Goal: Task Accomplishment & Management: Use online tool/utility

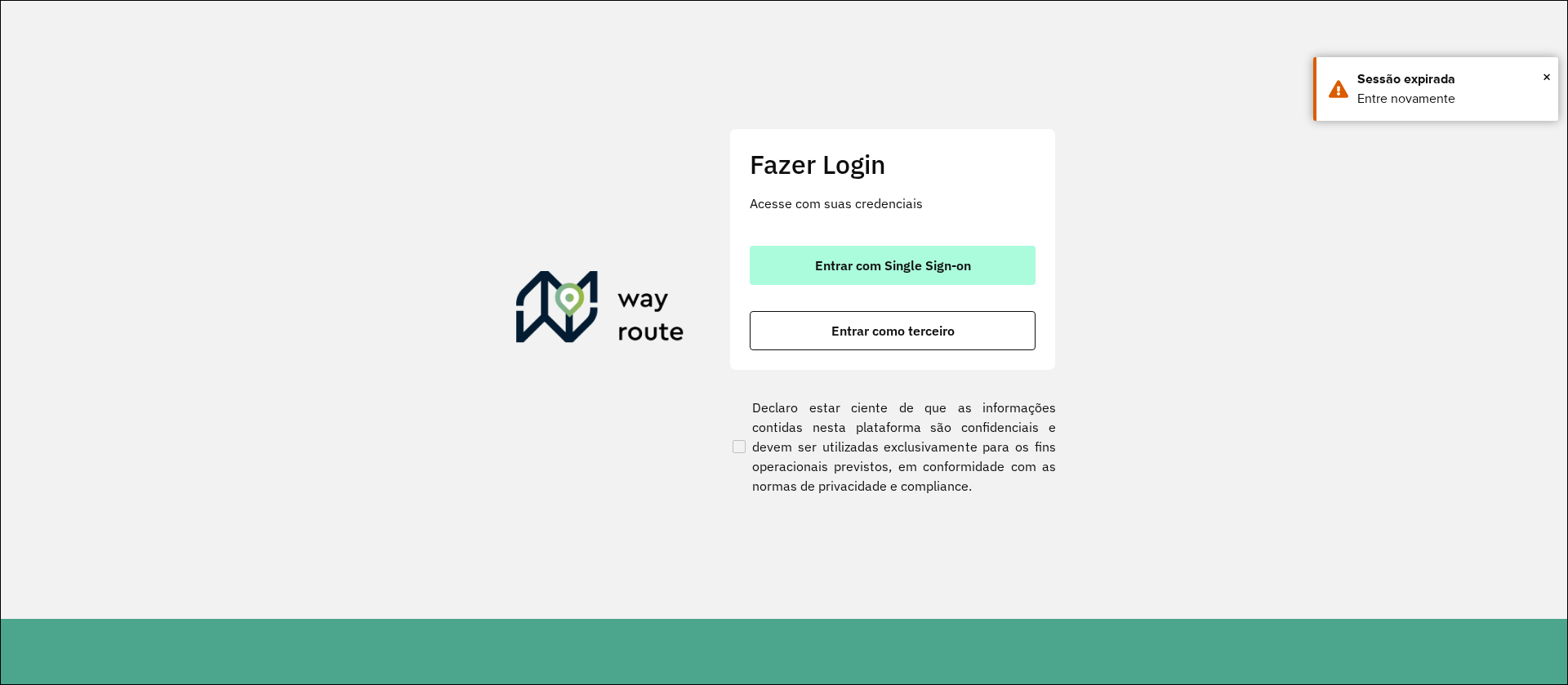
click at [934, 263] on span "Entrar com Single Sign-on" at bounding box center [893, 265] width 156 height 13
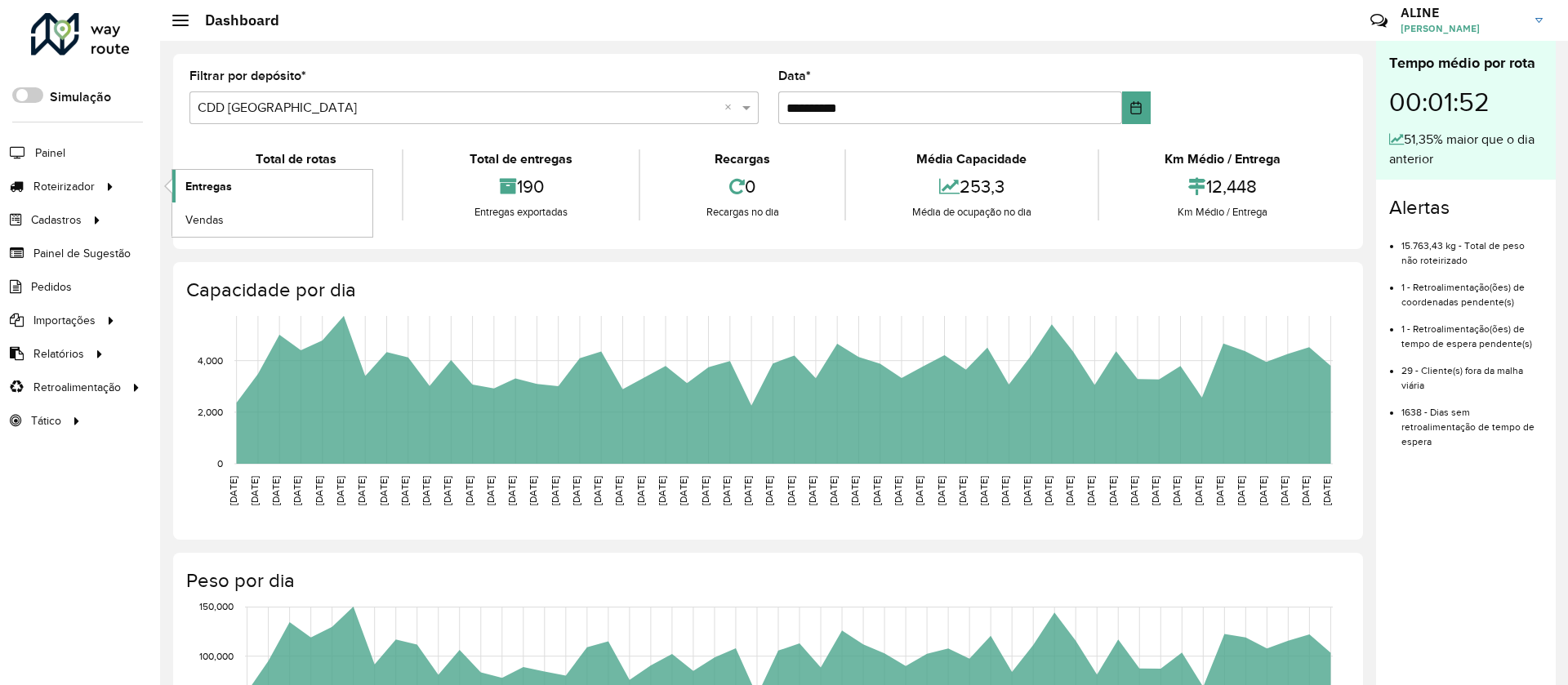
click at [230, 175] on link "Entregas" at bounding box center [273, 186] width 200 height 33
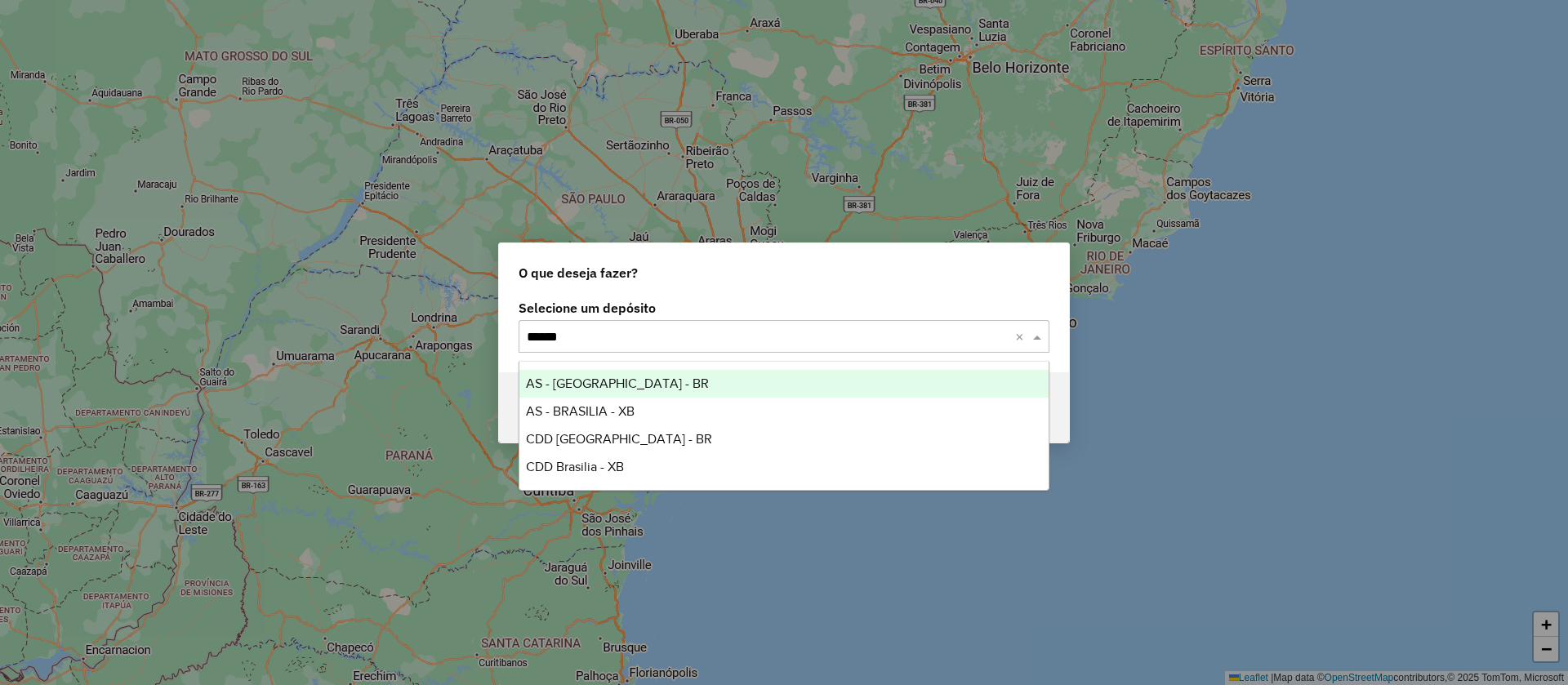
type input "*******"
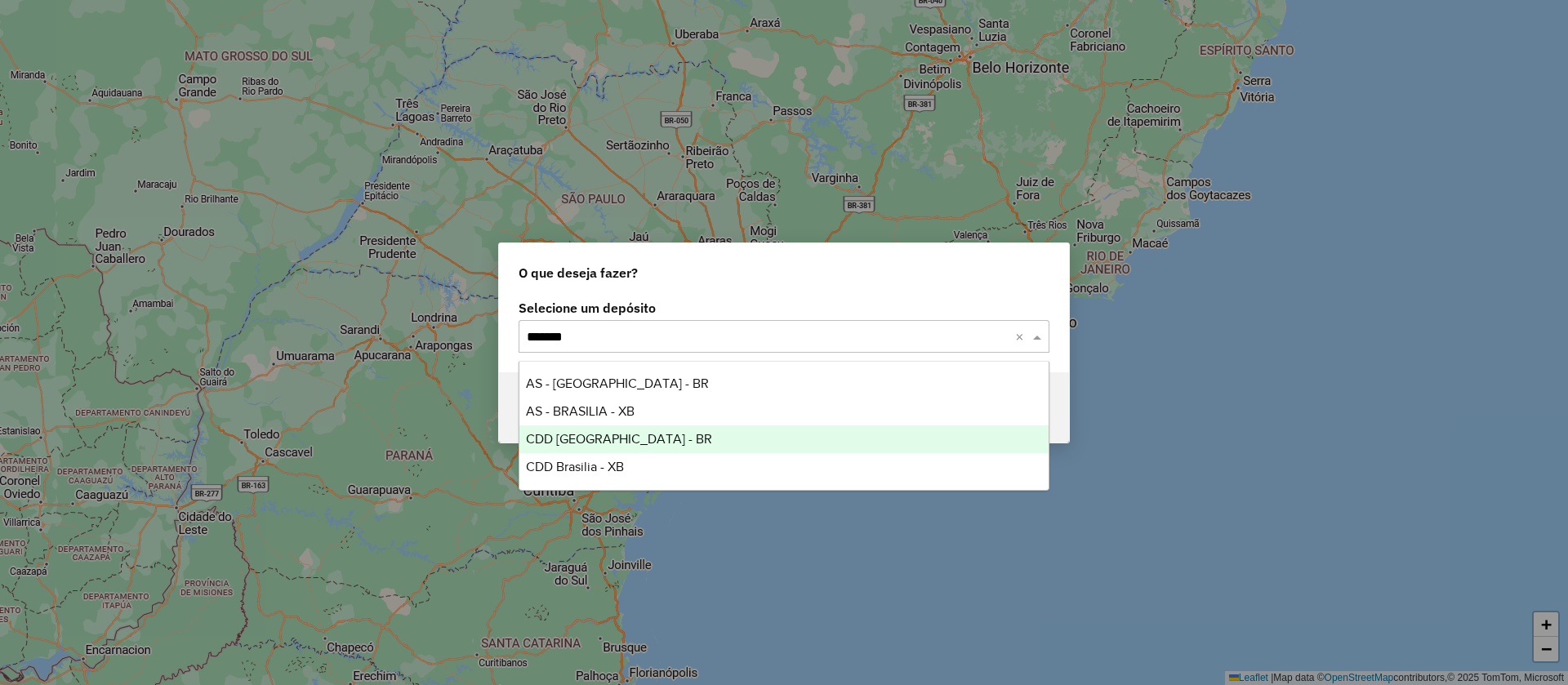
click at [597, 439] on span "CDD Brasilia - BR" at bounding box center [620, 439] width 186 height 14
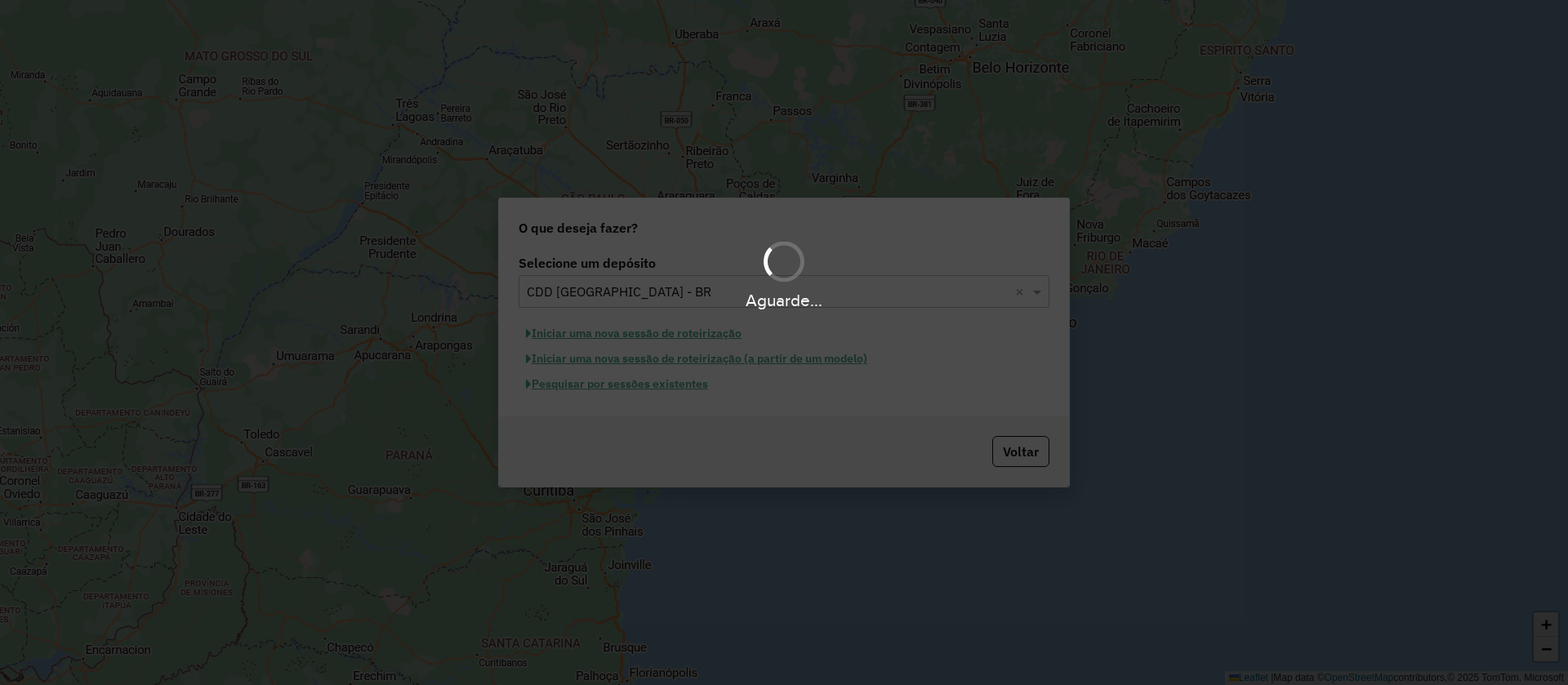
click at [620, 387] on div "Aguarde..." at bounding box center [784, 342] width 1568 height 685
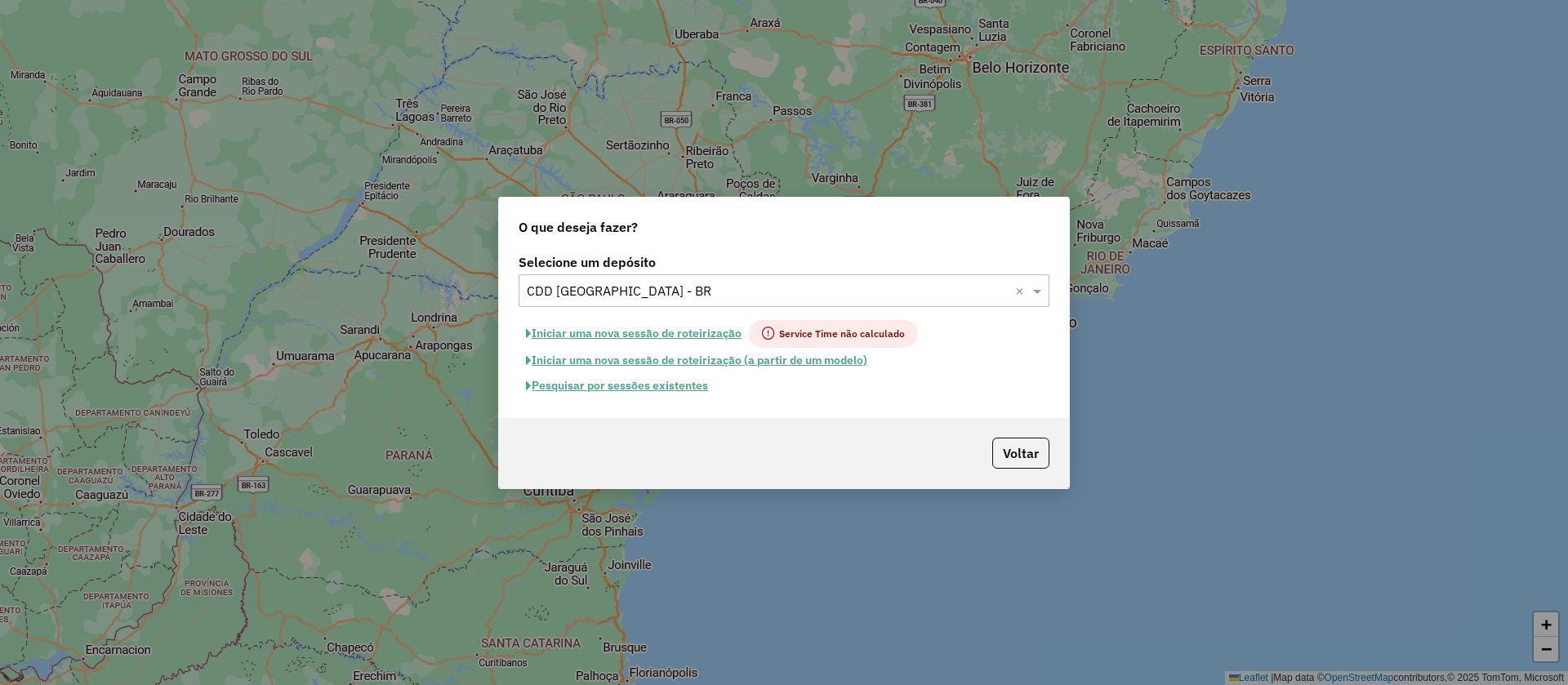
click at [614, 387] on button "Pesquisar por sessões existentes" at bounding box center [617, 386] width 197 height 25
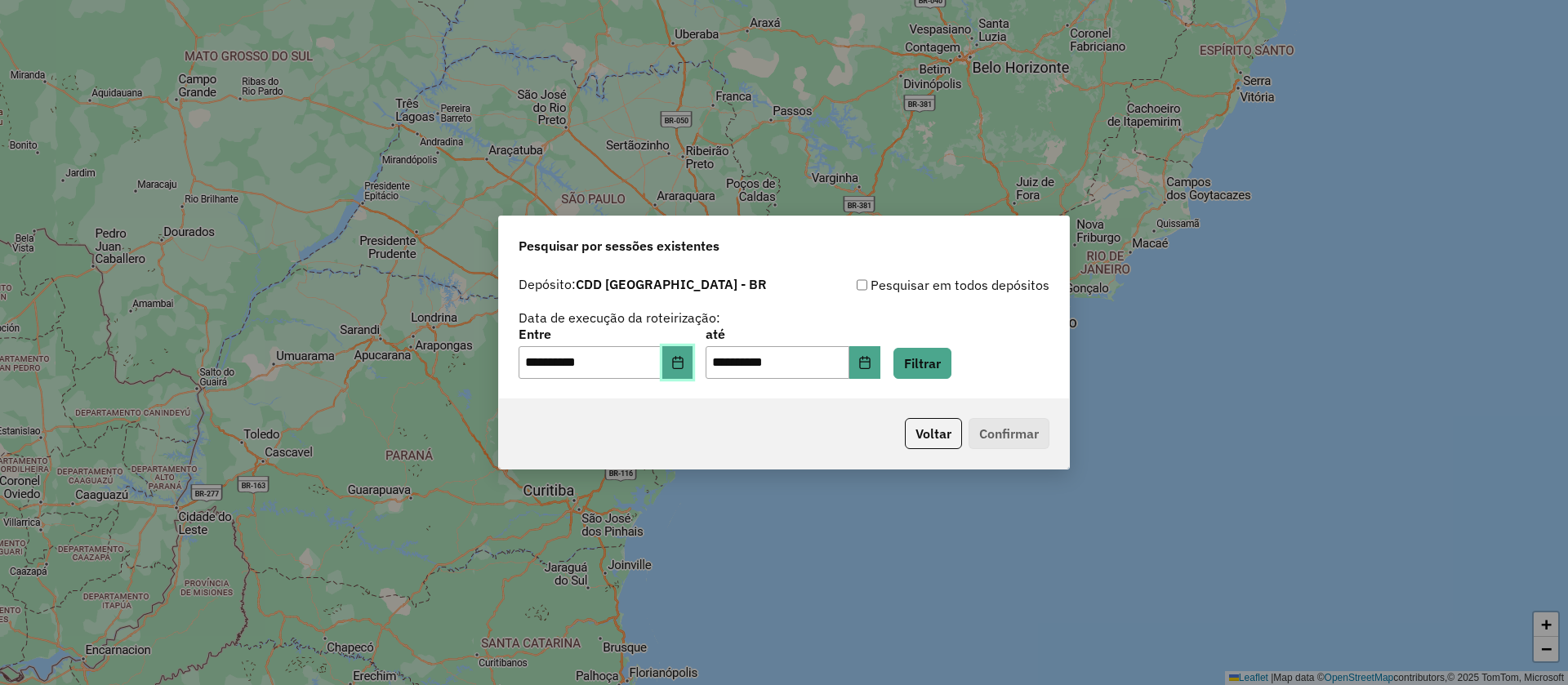
click at [683, 366] on icon "Choose Date" at bounding box center [677, 362] width 10 height 13
click at [941, 356] on button "Filtrar" at bounding box center [923, 363] width 58 height 31
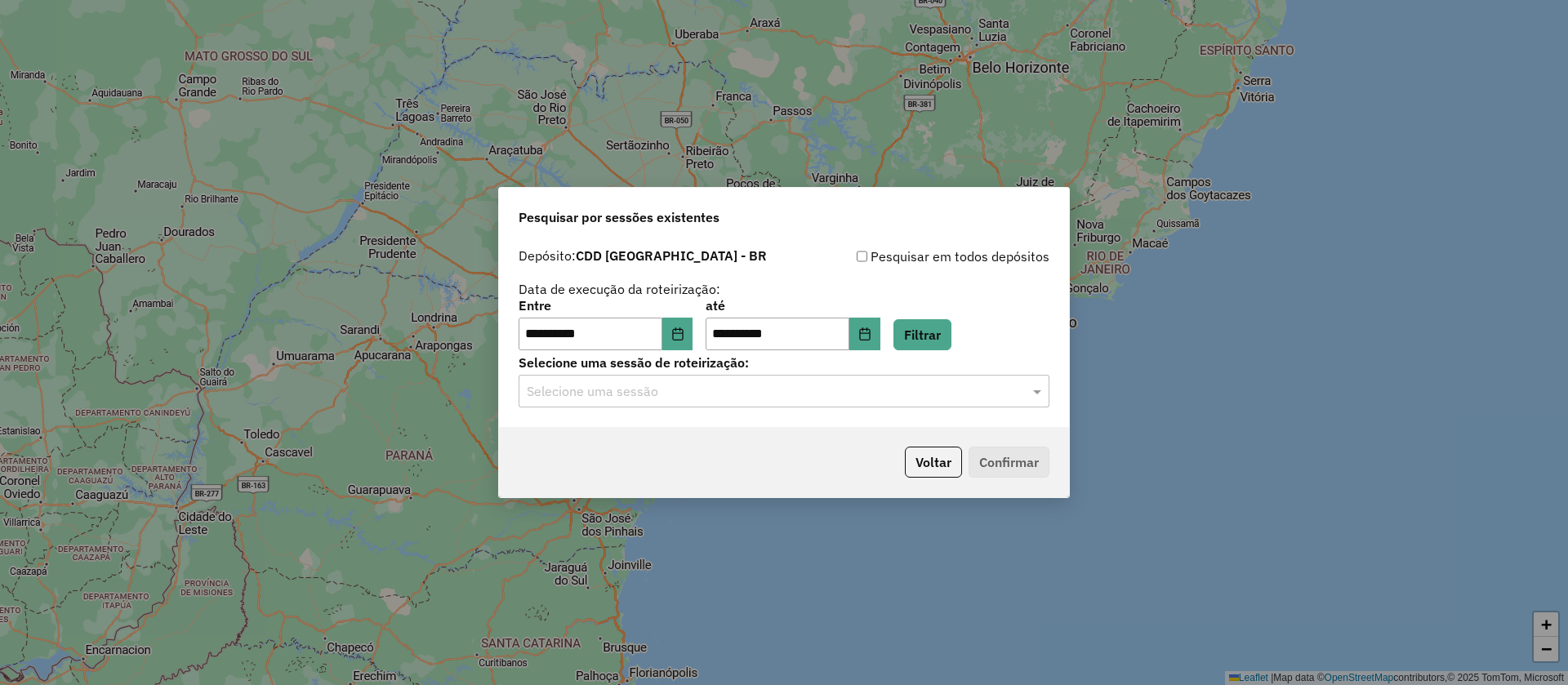
click at [683, 390] on input "text" at bounding box center [768, 392] width 482 height 20
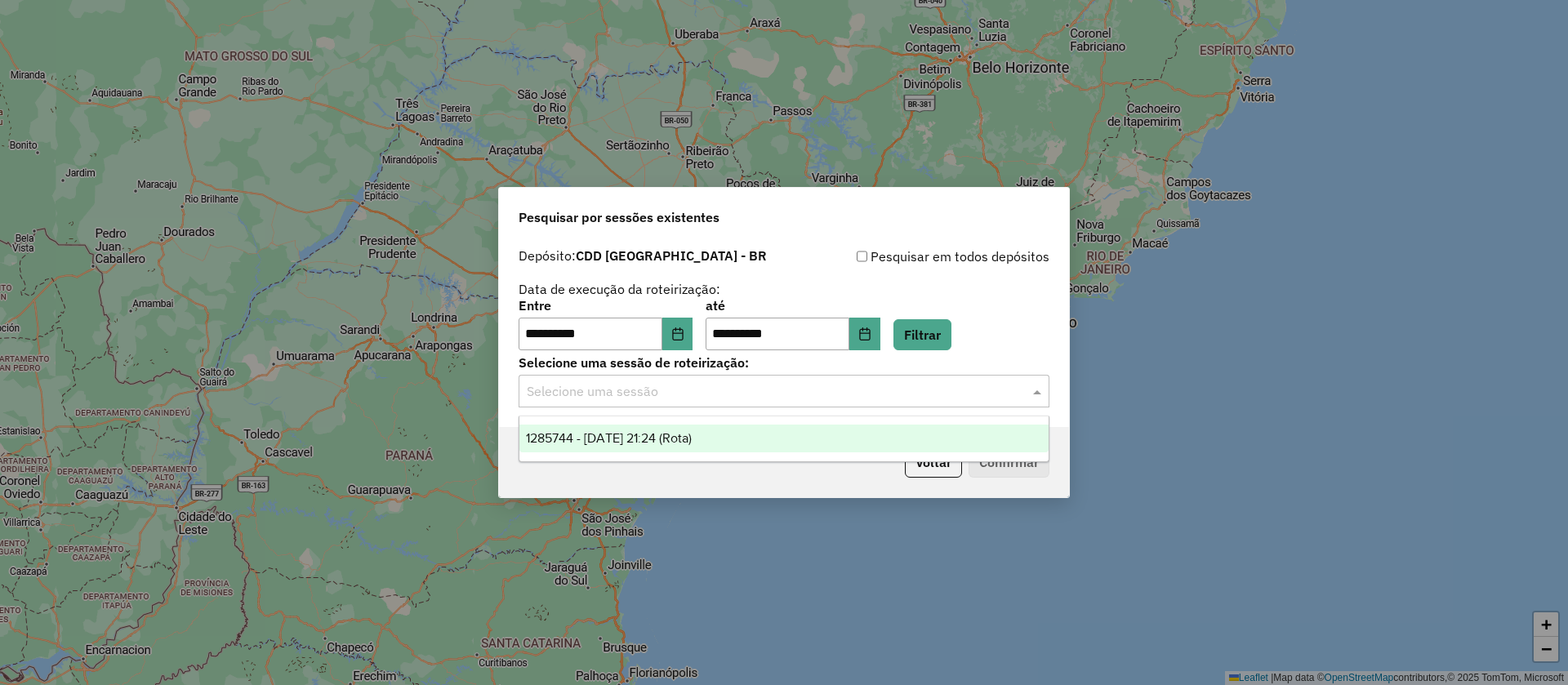
click at [652, 434] on span "1285744 - 30/09/2025 21:24 (Rota)" at bounding box center [609, 438] width 166 height 14
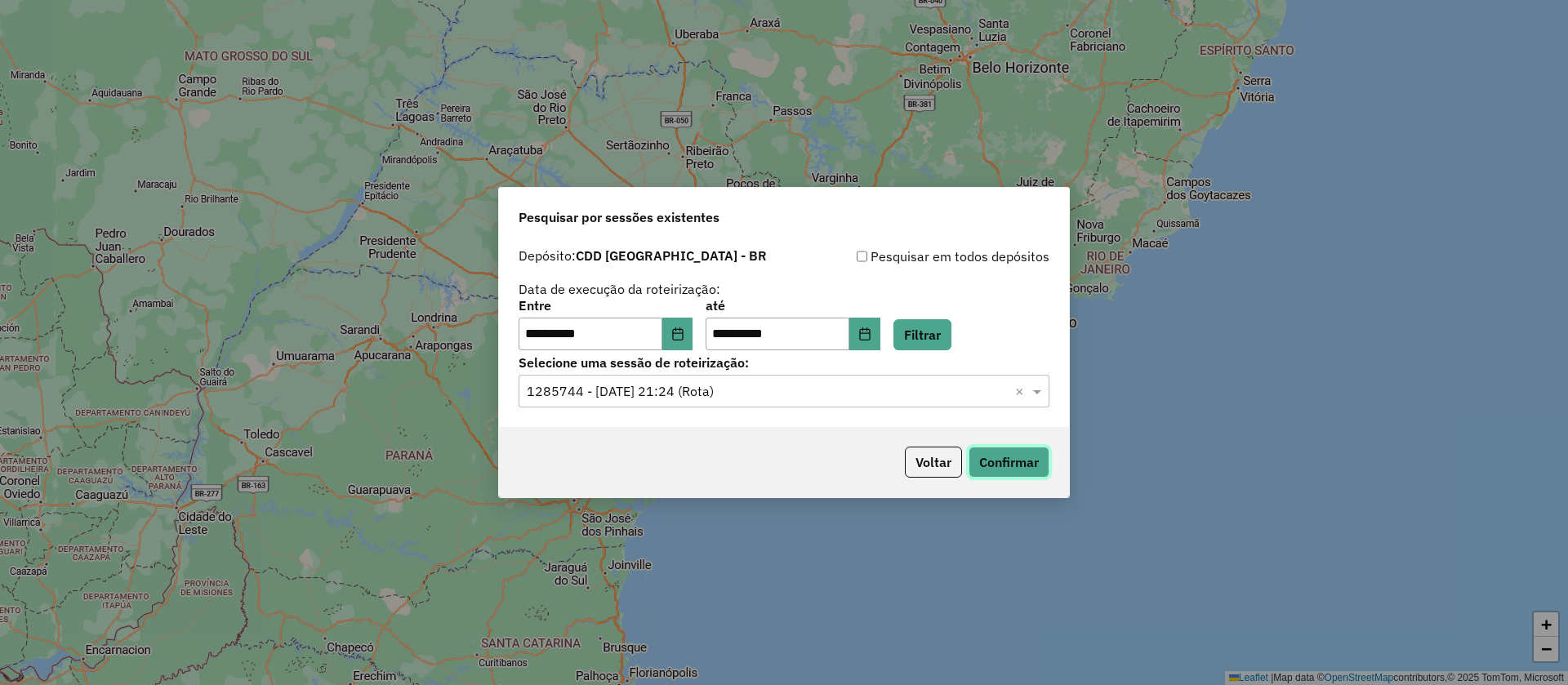
click at [1017, 468] on button "Confirmar" at bounding box center [1010, 462] width 81 height 31
